Goal: Check status

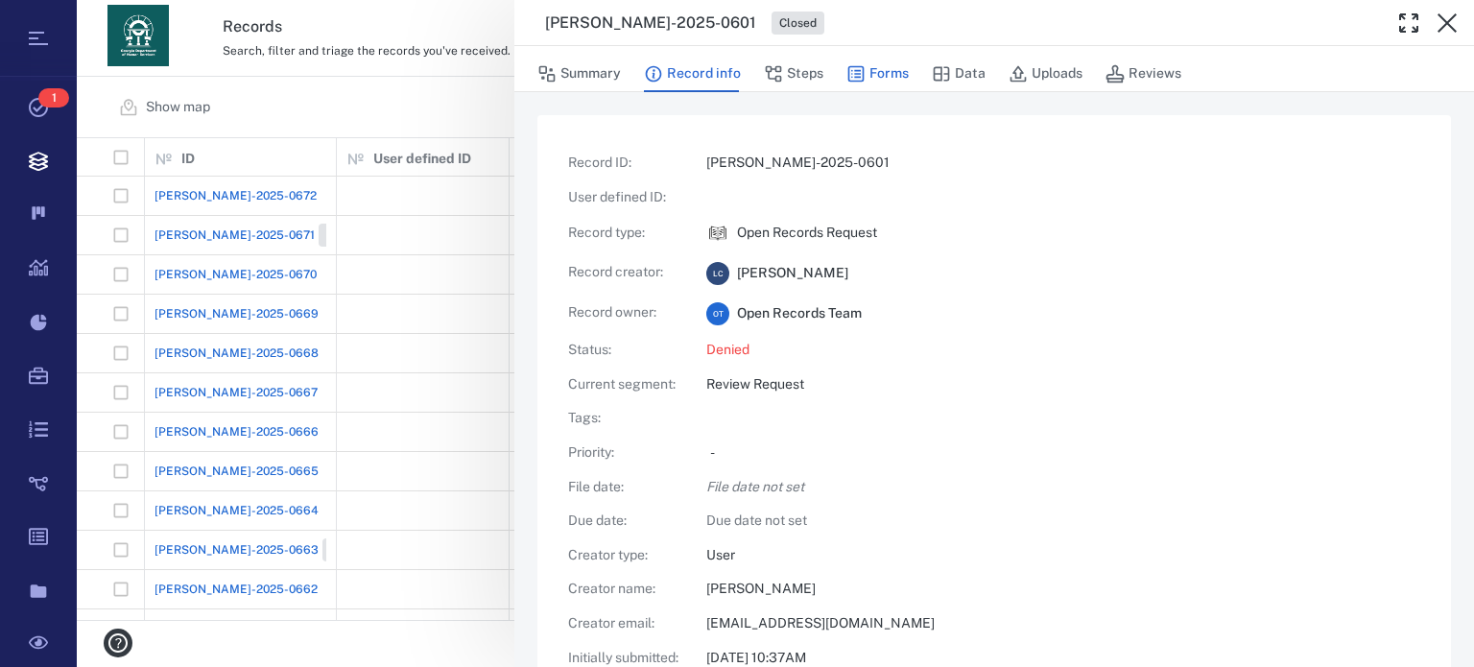
click at [887, 79] on button "Forms" at bounding box center [878, 74] width 62 height 36
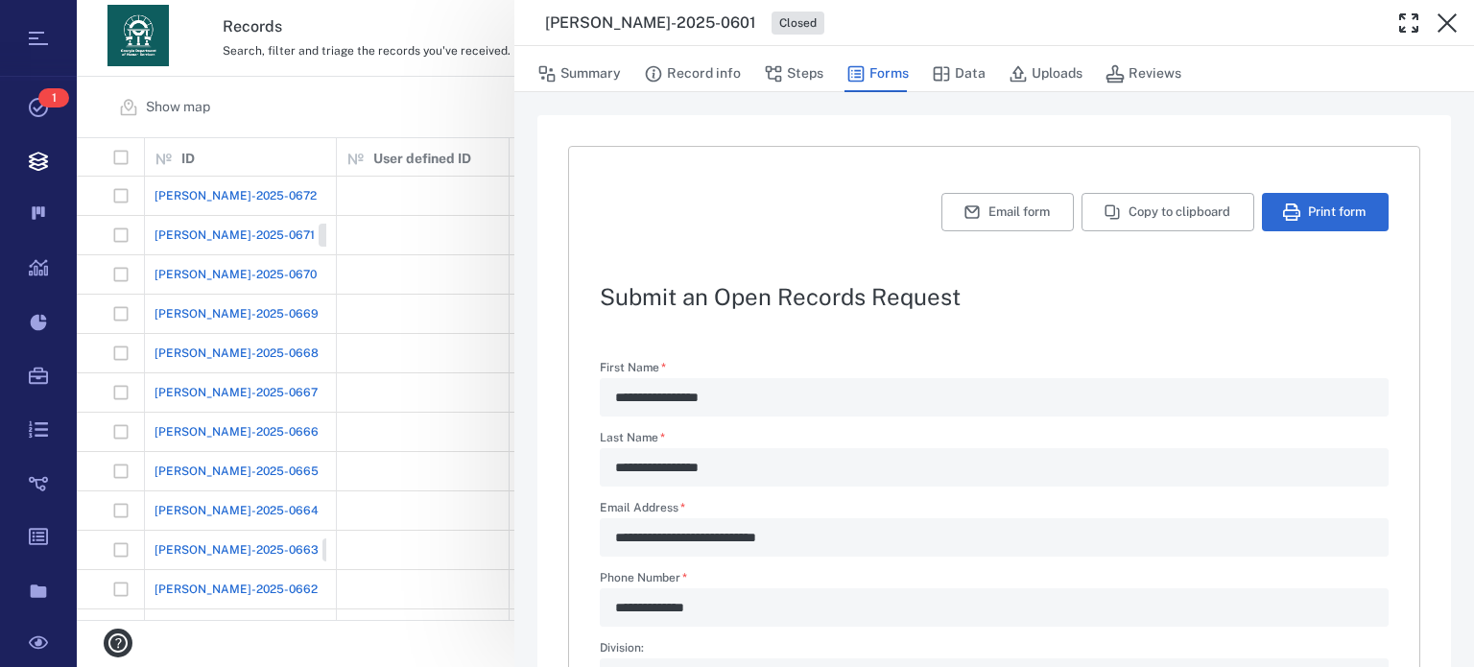
type textarea "*"
click at [603, 72] on button "Summary" at bounding box center [580, 74] width 84 height 36
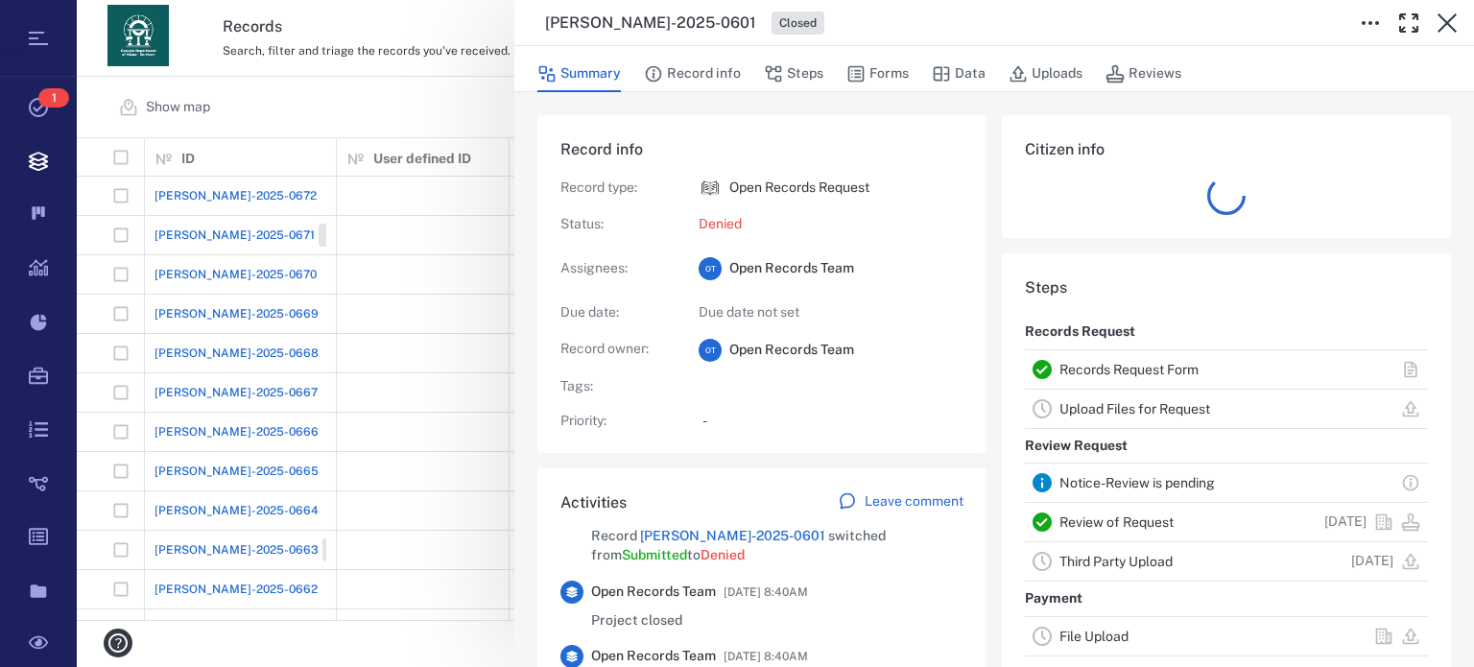
scroll to position [60, 0]
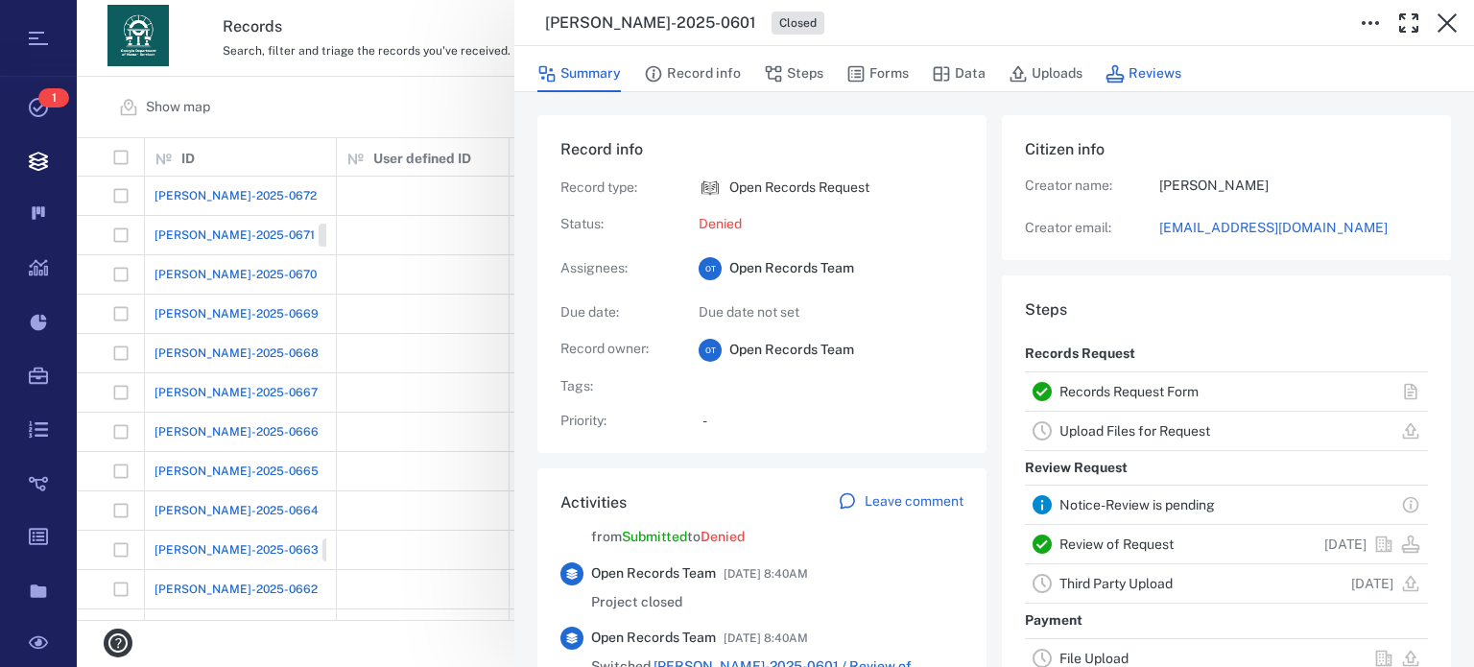
click at [1135, 75] on button "Reviews" at bounding box center [1144, 74] width 76 height 36
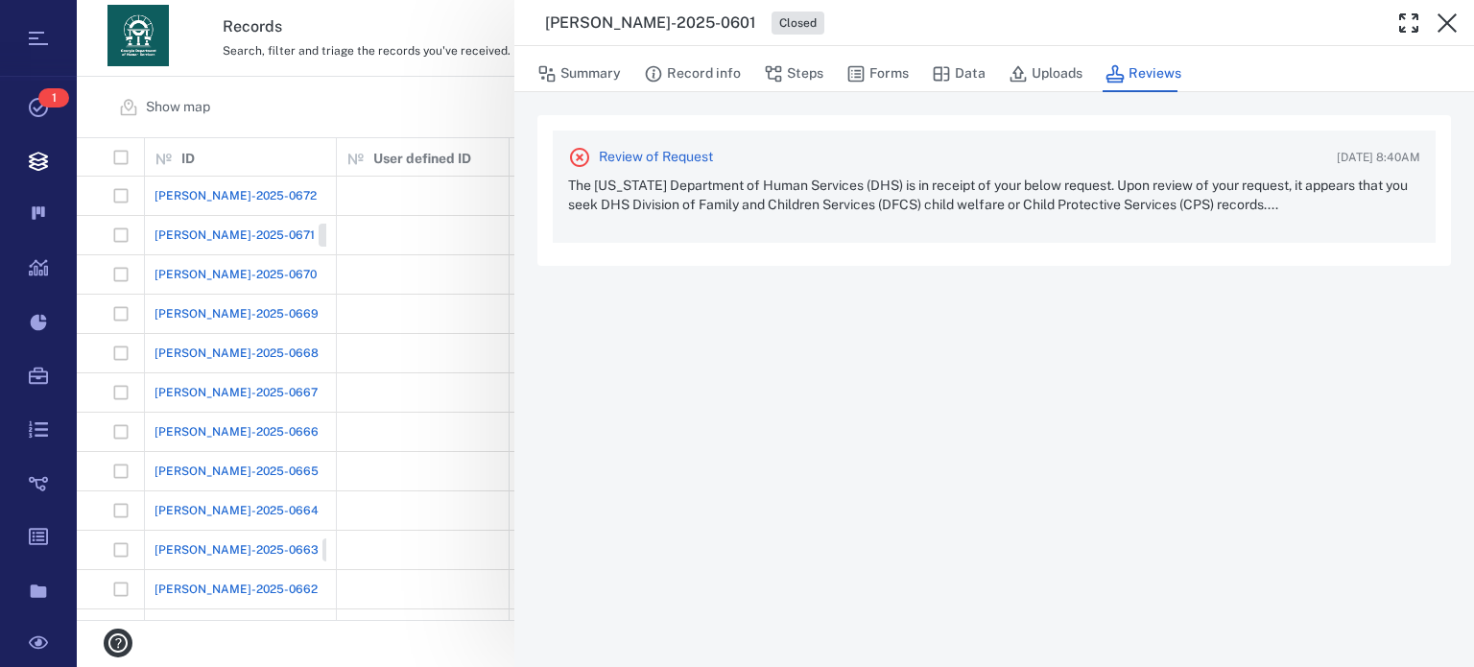
click at [1071, 191] on p "The [US_STATE] Department of Human Services (DHS) is in receipt of your below r…" at bounding box center [994, 195] width 852 height 37
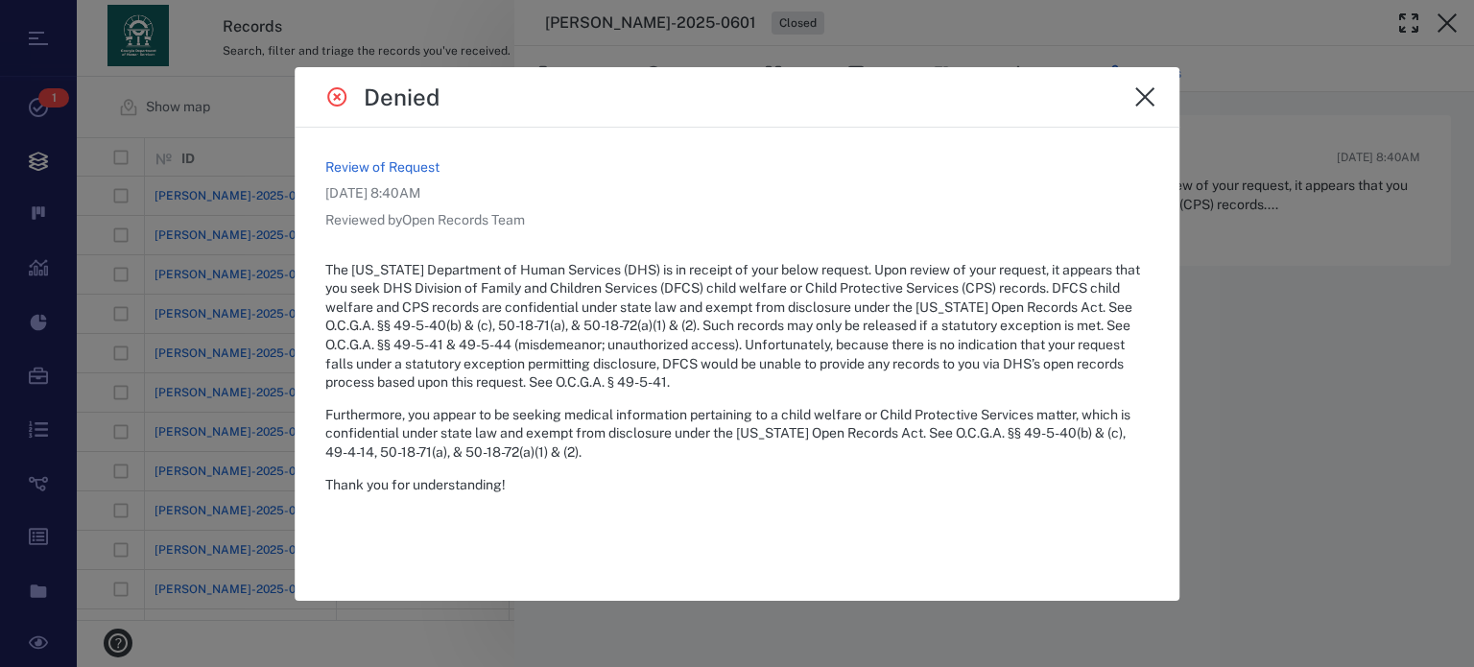
click at [1148, 91] on icon "close" at bounding box center [1145, 96] width 23 height 23
